Goal: Navigation & Orientation: Find specific page/section

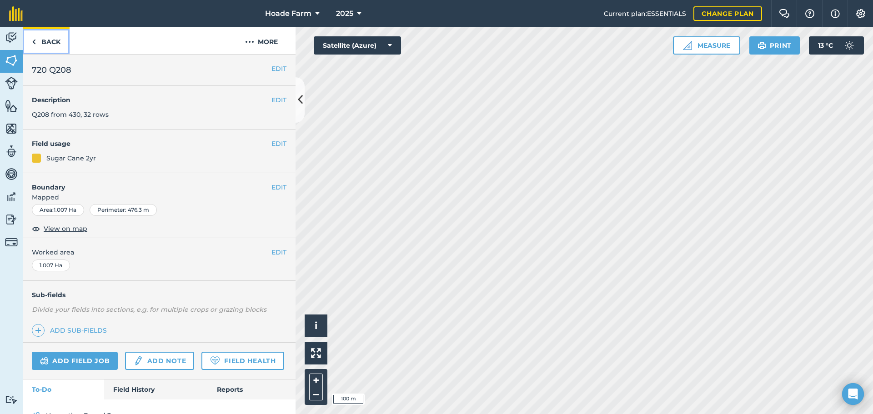
click at [33, 45] on img at bounding box center [34, 41] width 4 height 11
click at [45, 34] on link "Back" at bounding box center [46, 40] width 47 height 27
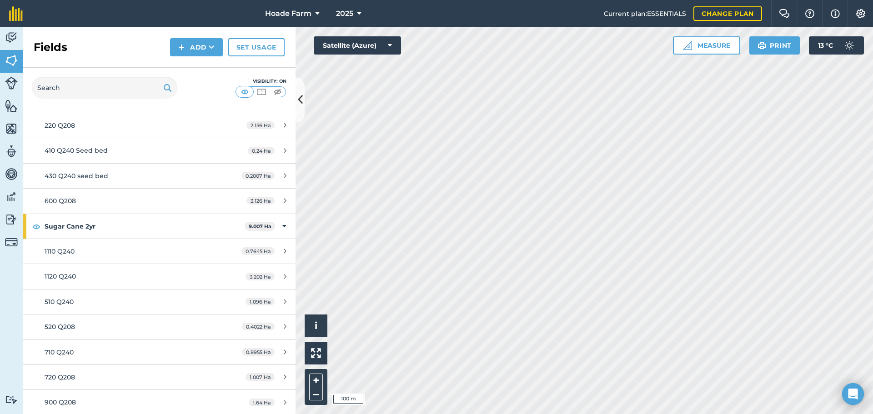
scroll to position [318, 0]
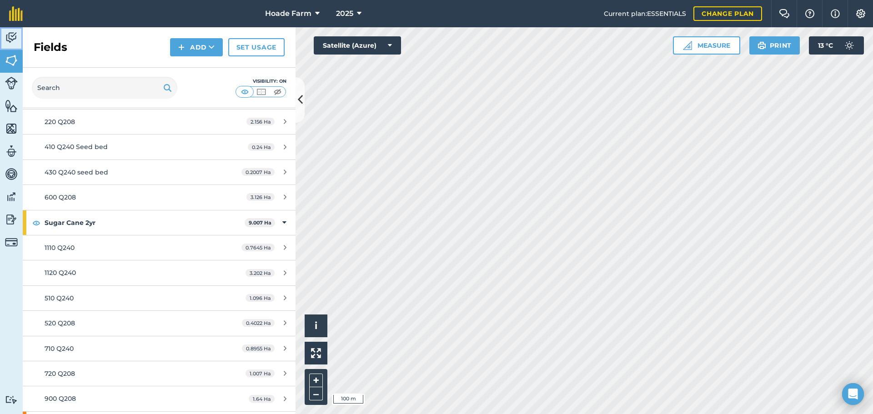
click at [7, 36] on img at bounding box center [11, 38] width 13 height 14
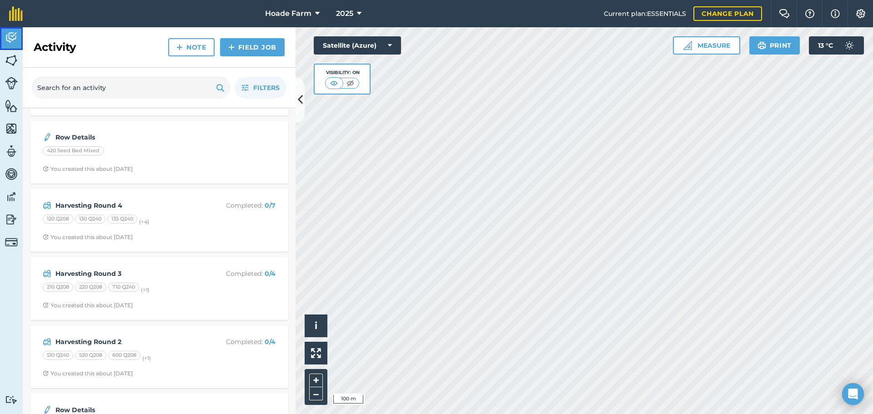
scroll to position [136, 0]
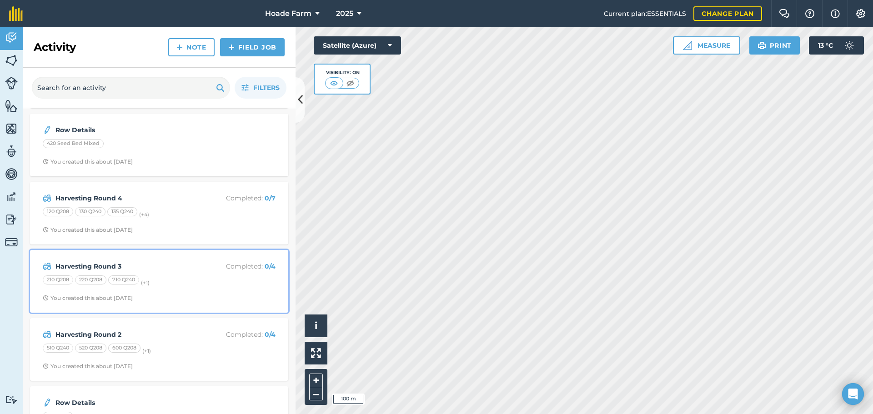
click at [138, 285] on div "210 Q208 220 Q208 710 Q240 (+ 1 )" at bounding box center [159, 282] width 233 height 12
